Goal: Transaction & Acquisition: Download file/media

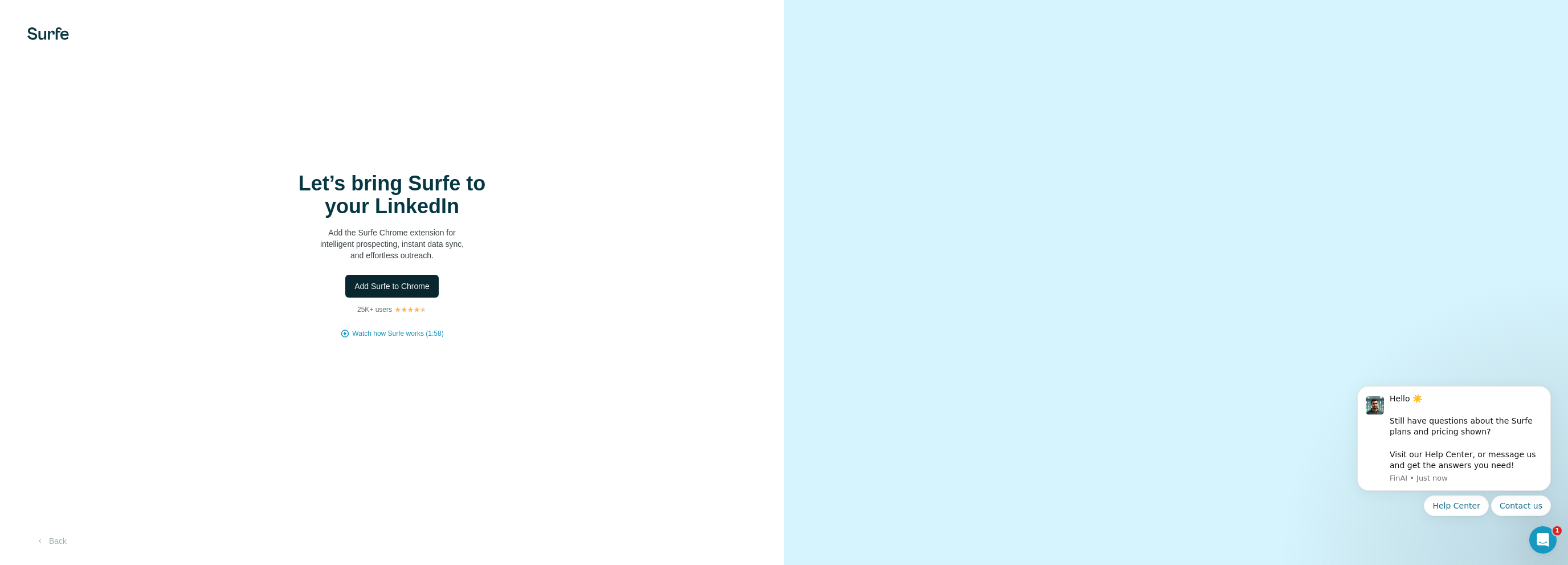
click at [392, 283] on span "Add Surfe to Chrome" at bounding box center [392, 286] width 75 height 11
